Goal: Navigation & Orientation: Find specific page/section

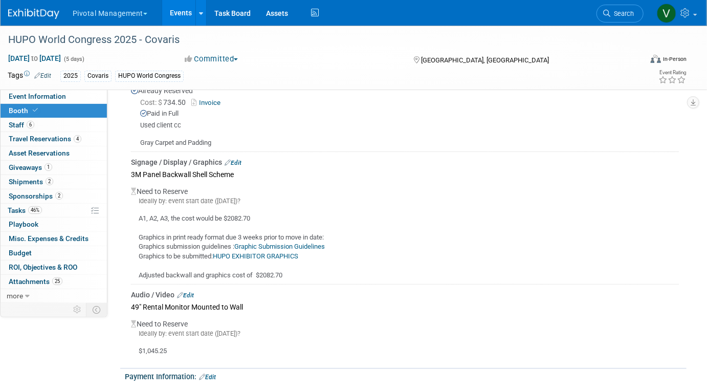
click at [181, 15] on link "Events" at bounding box center [180, 13] width 37 height 26
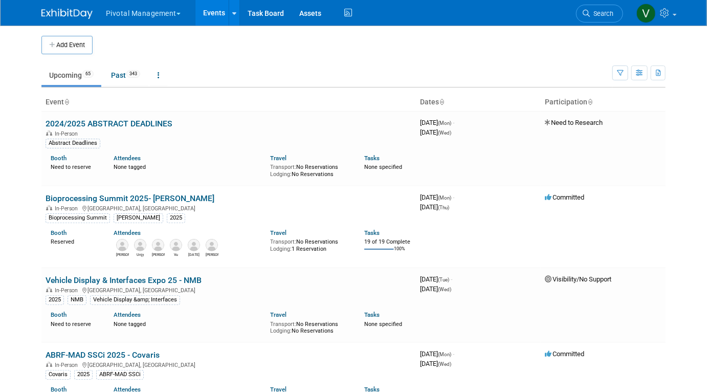
scroll to position [2058, 0]
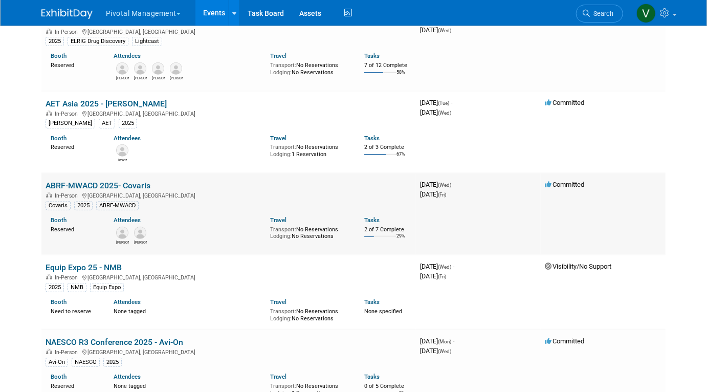
click at [111, 190] on link "ABRF-MWACD 2025- Covaris" at bounding box center [98, 186] width 105 height 10
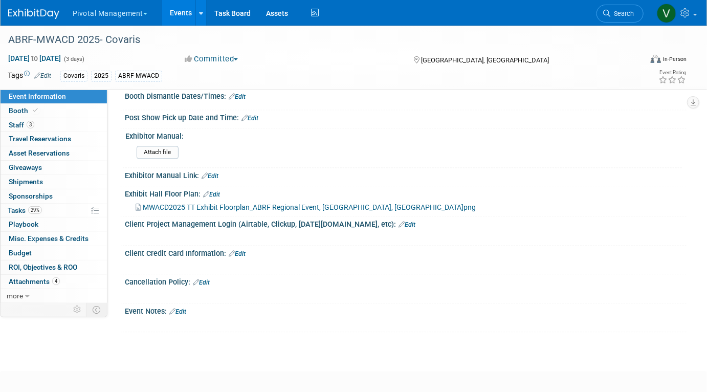
scroll to position [990, 0]
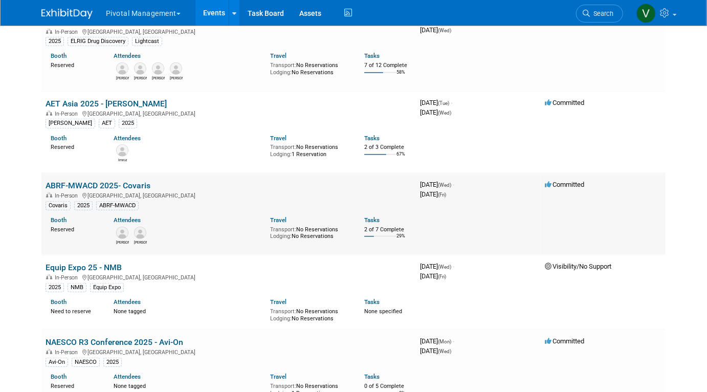
click at [135, 190] on link "ABRF-MWACD 2025- Covaris" at bounding box center [98, 186] width 105 height 10
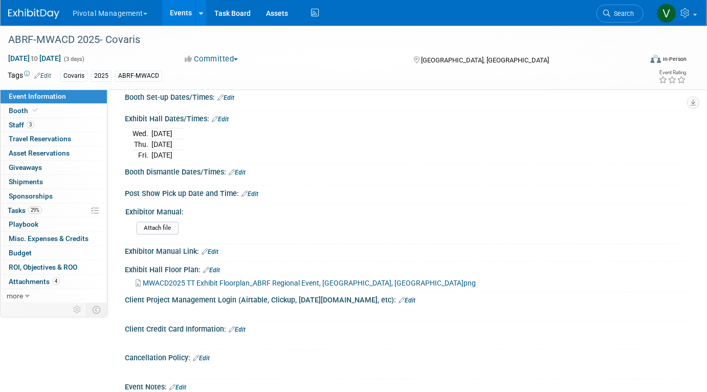
scroll to position [990, 0]
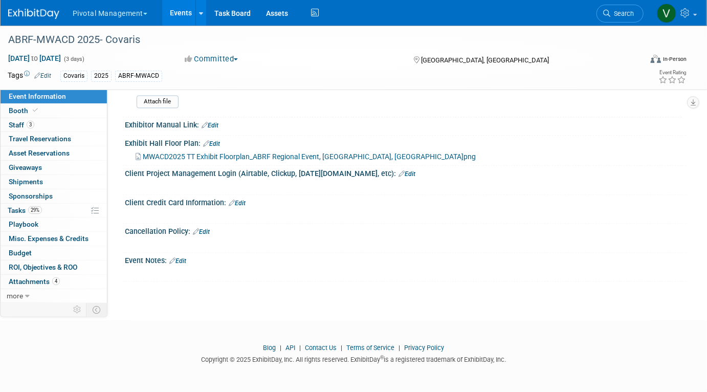
click at [315, 156] on span "MWACD2025 TT Exhibit Floorplan_ABRF Regional Event, [GEOGRAPHIC_DATA], [GEOGRAP…" at bounding box center [309, 156] width 333 height 8
